Goal: Find specific page/section: Find specific page/section

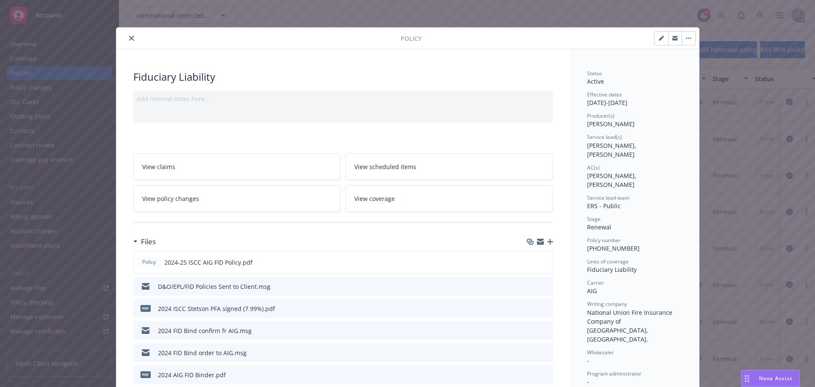
click at [129, 38] on icon "close" at bounding box center [131, 38] width 5 height 5
